Goal: Find specific page/section: Find specific page/section

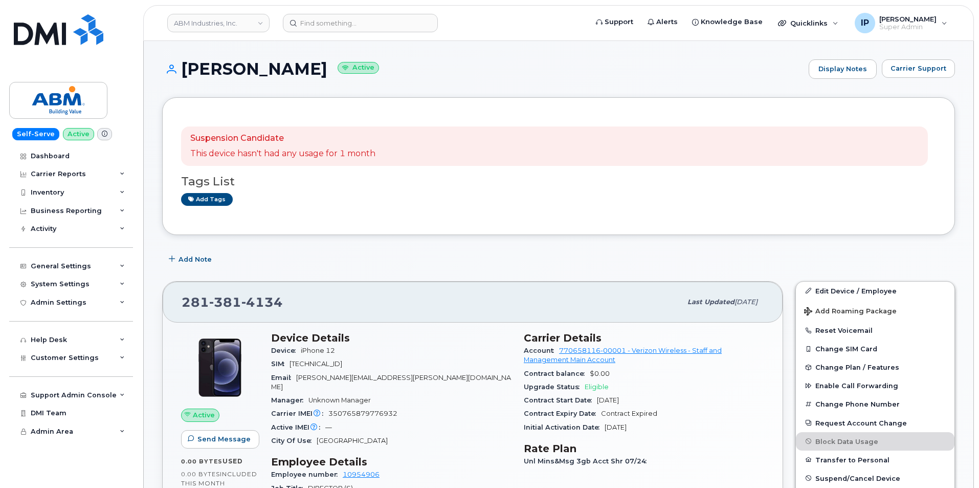
click at [206, 10] on header "ABM Industries, Inc. Support Alerts Knowledge Base Quicklinks Suspend / Cancel …" at bounding box center [558, 23] width 831 height 36
click at [203, 28] on link "ABM Industries, Inc." at bounding box center [218, 23] width 102 height 18
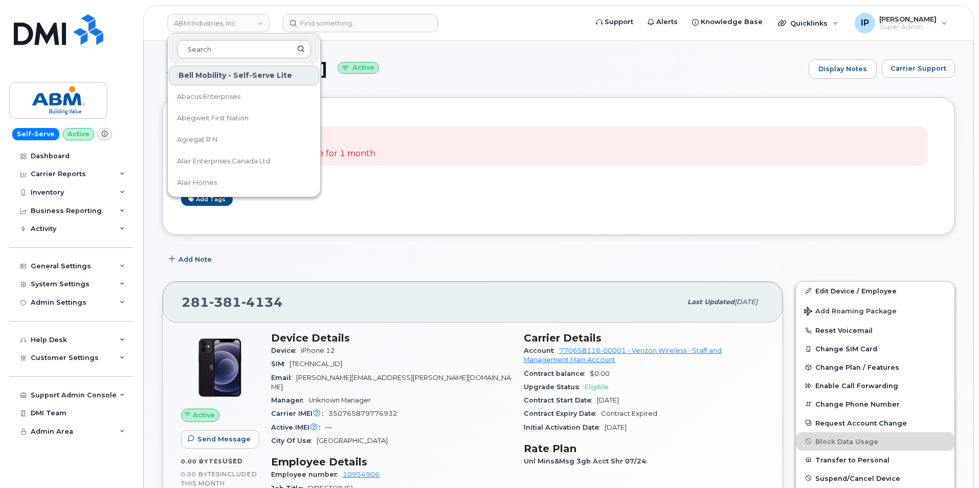
click at [230, 48] on input at bounding box center [244, 49] width 134 height 18
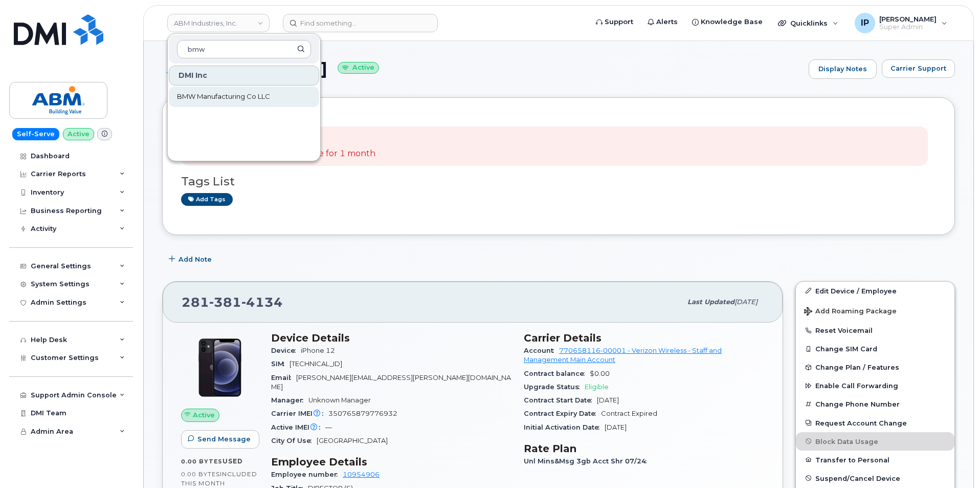
type input "bmw"
click at [217, 91] on link "BMW Manufacturing Co LLC" at bounding box center [244, 96] width 150 height 20
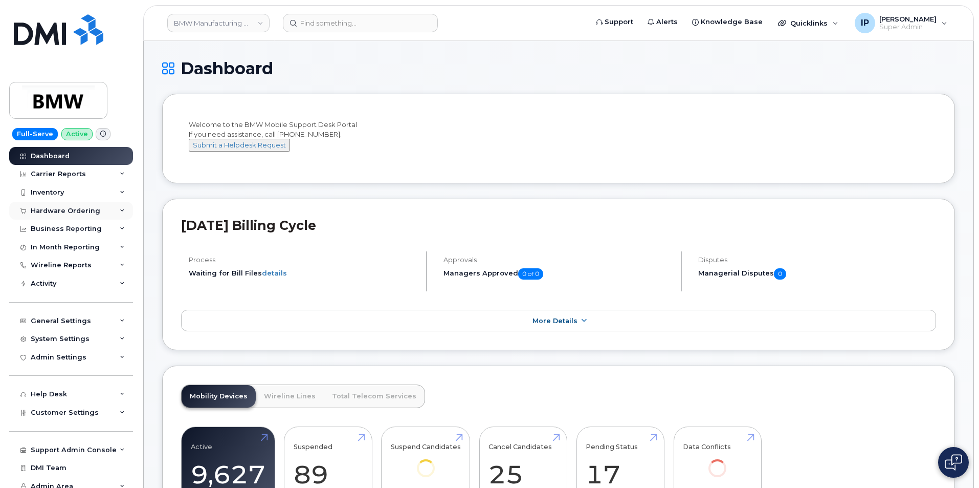
click at [81, 211] on div "Hardware Ordering" at bounding box center [66, 211] width 70 height 8
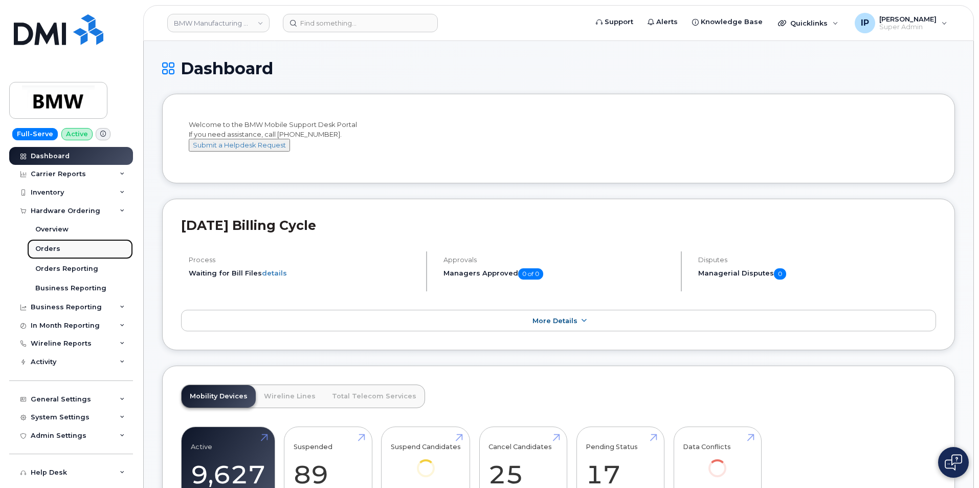
click at [67, 245] on link "Orders" at bounding box center [80, 248] width 106 height 19
